Goal: Task Accomplishment & Management: Manage account settings

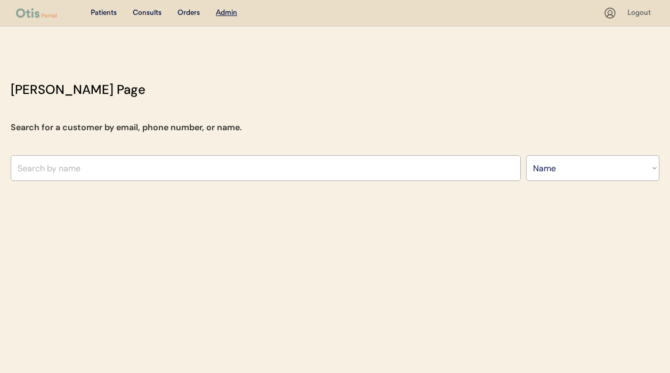
select select ""Name""
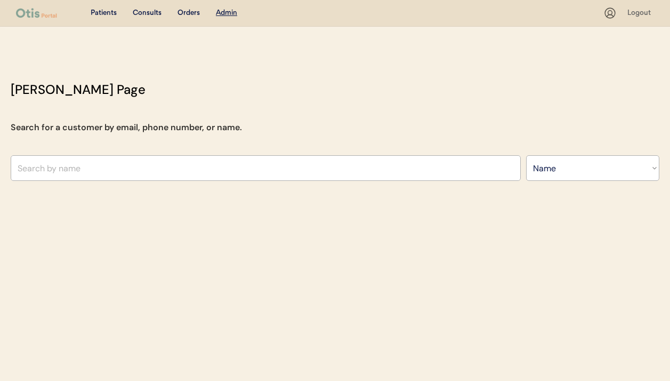
click at [113, 12] on div "Patients" at bounding box center [104, 13] width 26 height 11
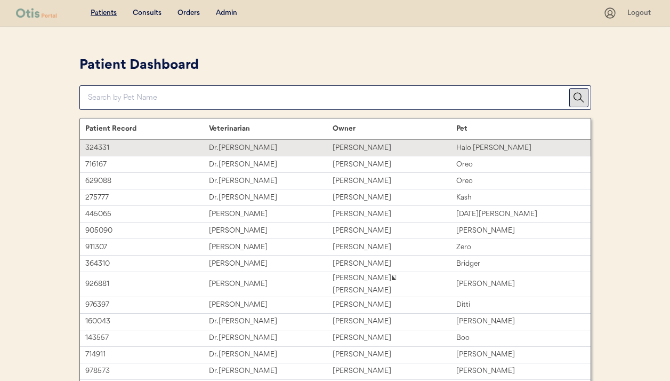
click at [213, 146] on div "Dr. [PERSON_NAME]" at bounding box center [271, 148] width 124 height 12
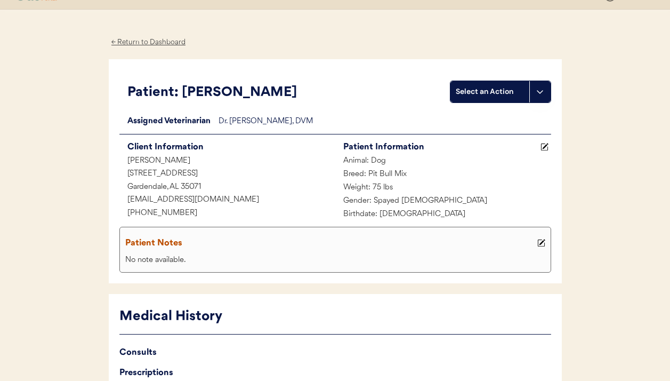
scroll to position [18, 0]
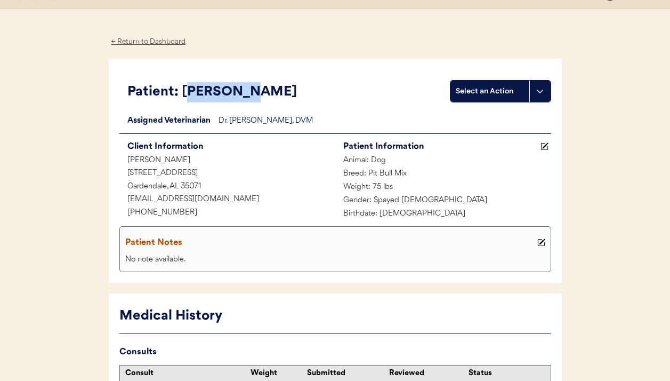
drag, startPoint x: 187, startPoint y: 89, endPoint x: 250, endPoint y: 89, distance: 63.5
click at [250, 89] on div "Patient: Halo Thomas" at bounding box center [288, 92] width 323 height 20
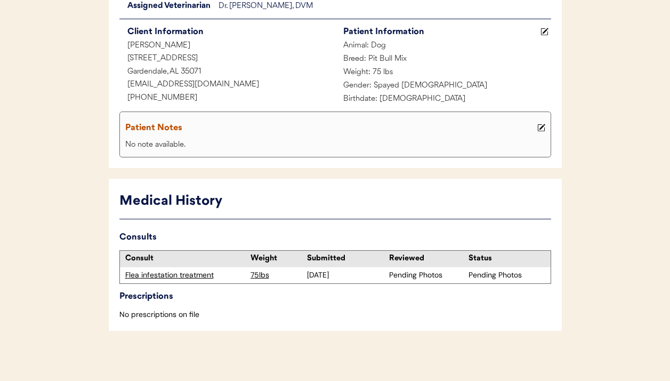
scroll to position [135, 0]
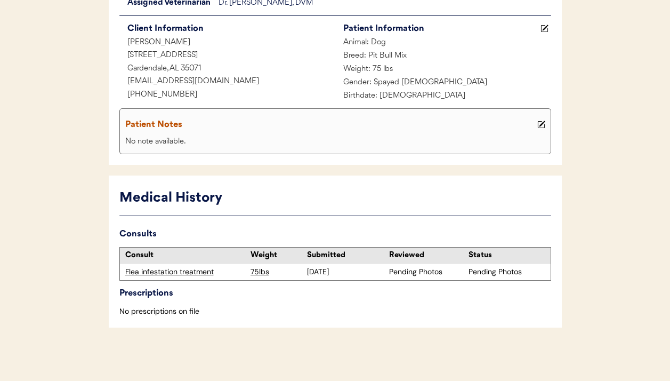
click at [179, 271] on div "Flea infestation treatment" at bounding box center [185, 272] width 120 height 11
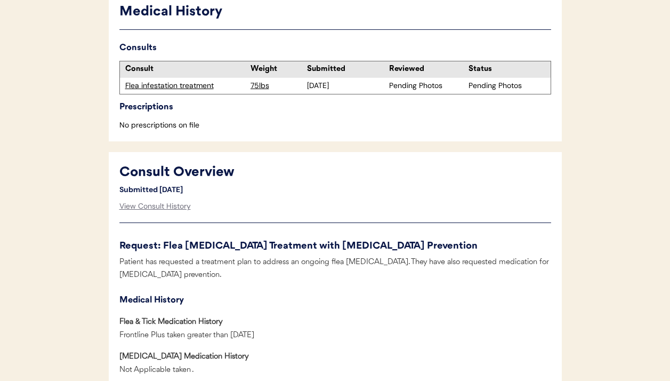
scroll to position [315, 0]
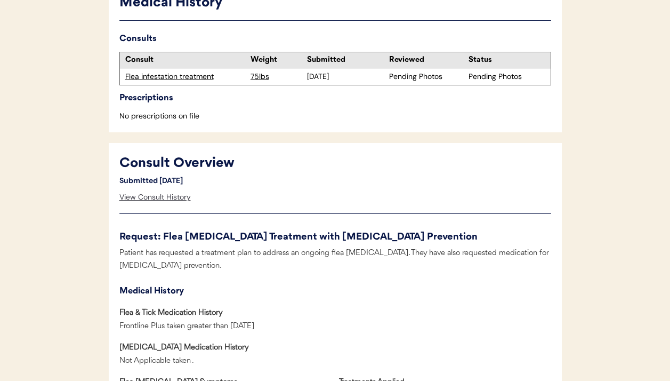
click at [185, 197] on div "View Consult History" at bounding box center [154, 197] width 71 height 21
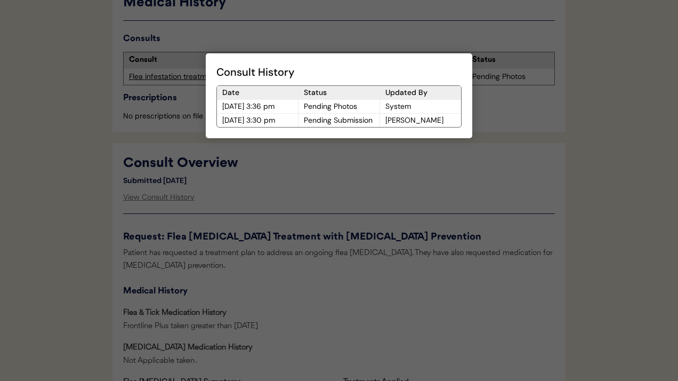
click at [185, 197] on div at bounding box center [339, 190] width 678 height 381
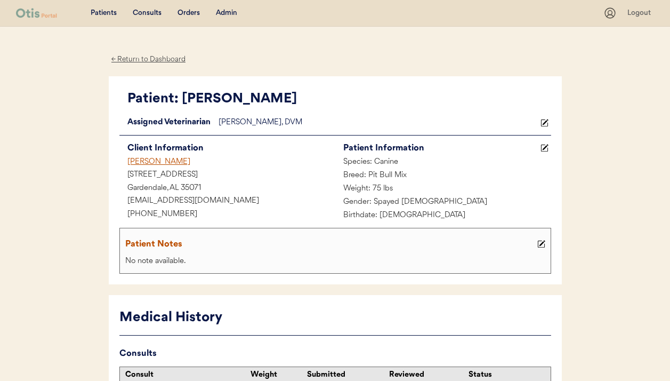
scroll to position [2, 0]
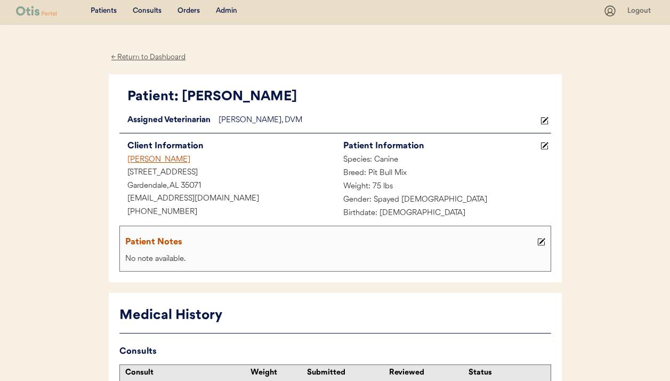
click at [188, 4] on div "Patients Consults Orders Admin" at bounding box center [310, 10] width 588 height 13
click at [189, 7] on div "Orders" at bounding box center [189, 11] width 22 height 11
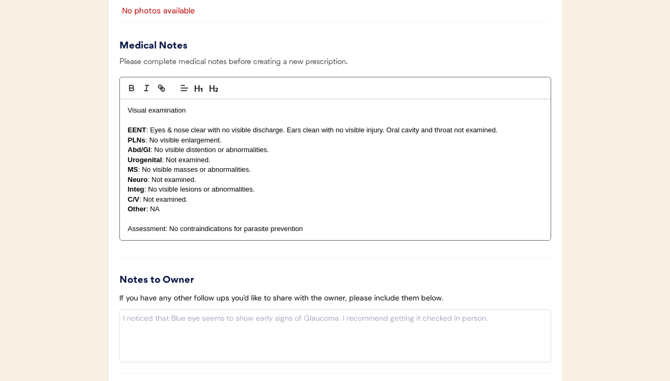
scroll to position [1086, 0]
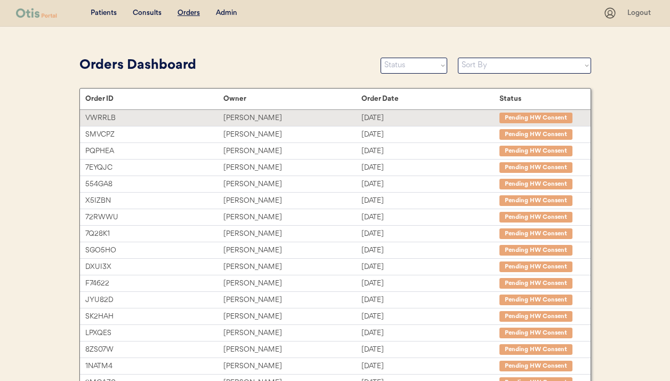
click at [231, 113] on div "Alisha Hummel" at bounding box center [292, 118] width 138 height 12
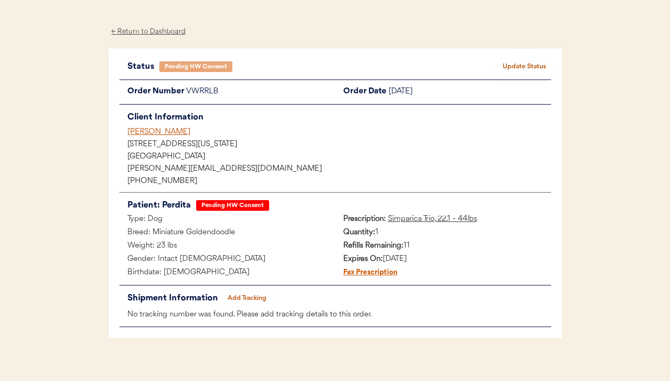
scroll to position [37, 0]
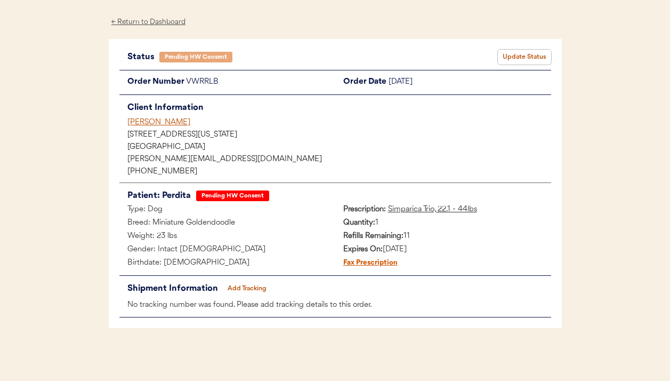
click at [535, 55] on button "Update Status" at bounding box center [524, 57] width 53 height 15
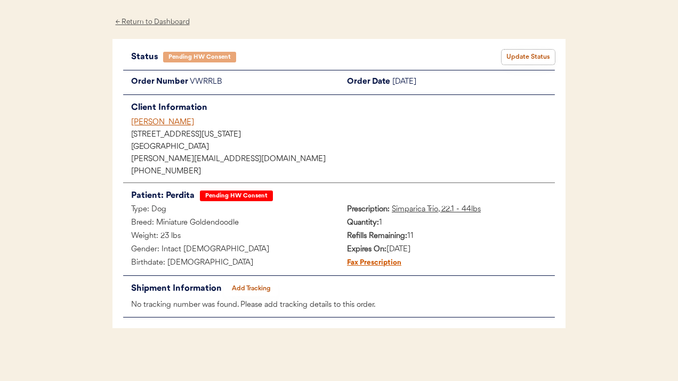
select select ""pending_hw_consent""
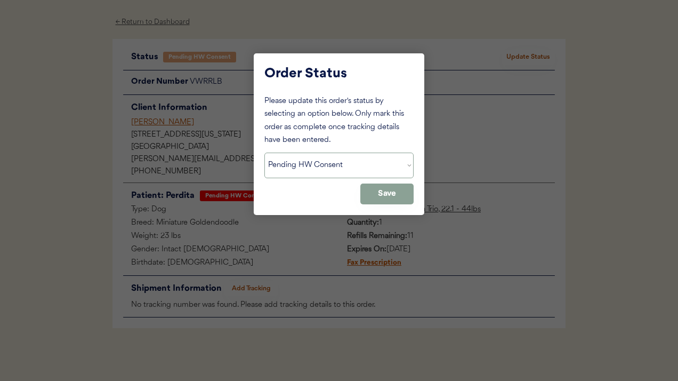
click at [326, 158] on select "Status On Hold New In Progress Complete Pending HW Consent Canceled" at bounding box center [339, 166] width 149 height 26
click at [338, 246] on div at bounding box center [339, 190] width 678 height 381
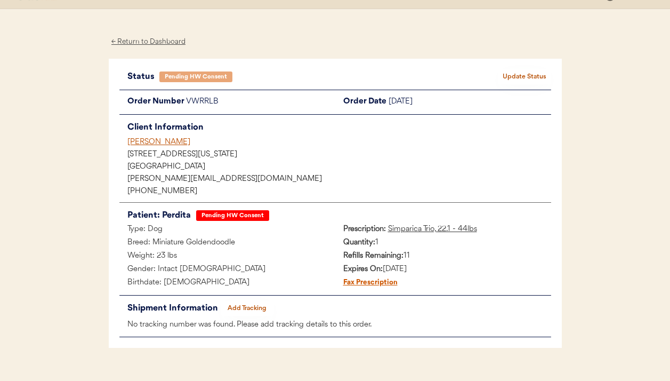
scroll to position [0, 0]
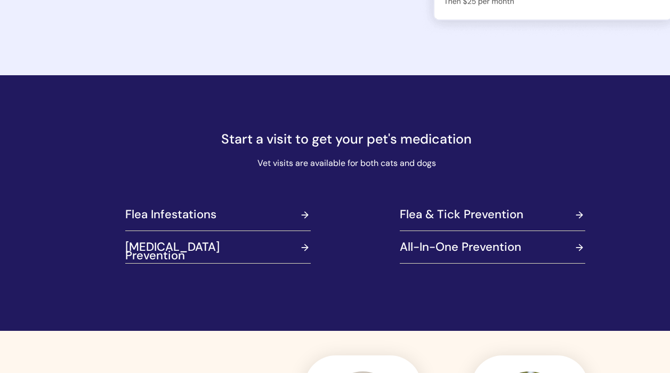
scroll to position [1218, 0]
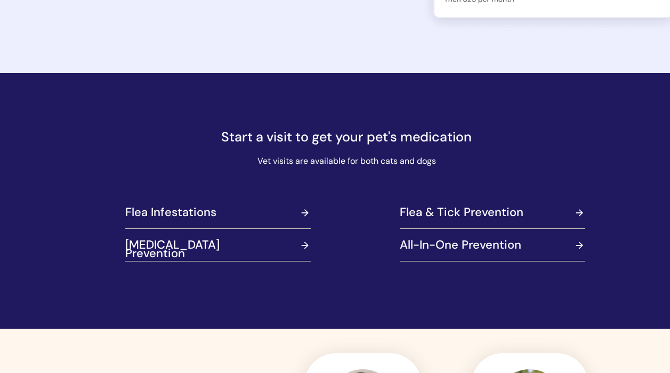
click at [449, 215] on link at bounding box center [499, 211] width 199 height 27
